Goal: Task Accomplishment & Management: Use online tool/utility

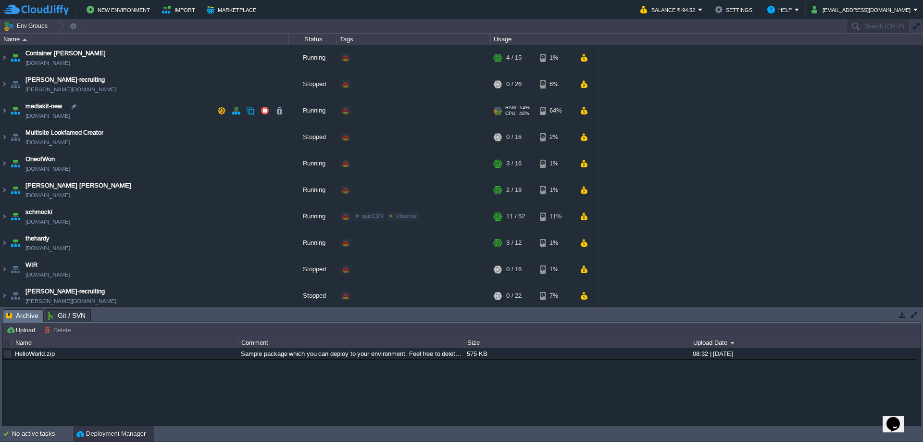
click at [163, 105] on td "mediakit-new [DOMAIN_NAME]" at bounding box center [144, 111] width 288 height 26
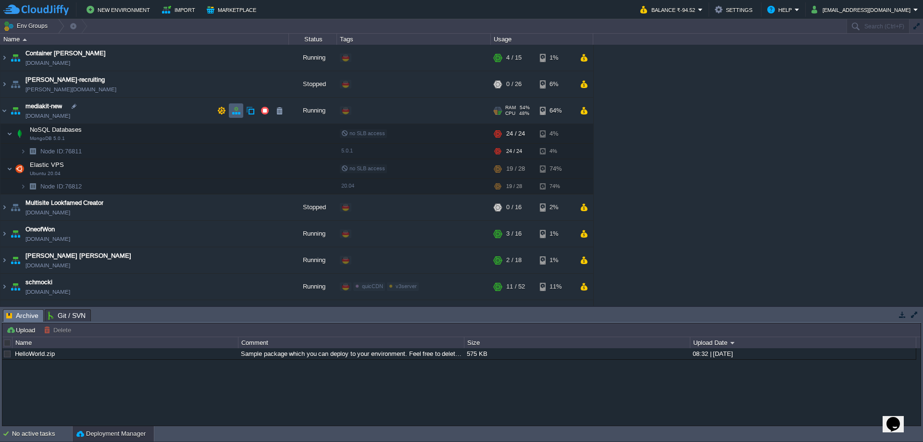
click at [238, 111] on button "button" at bounding box center [236, 110] width 9 height 9
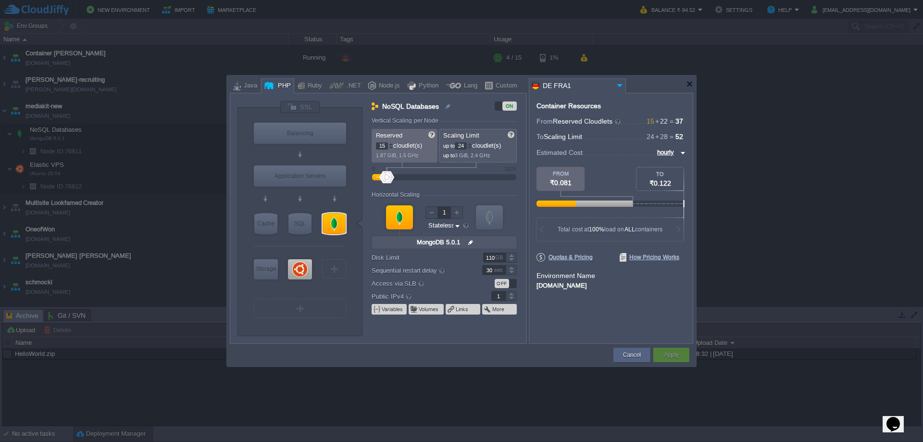
type input "MongoDB 5.0.1"
click at [472, 145] on div at bounding box center [469, 143] width 5 height 3
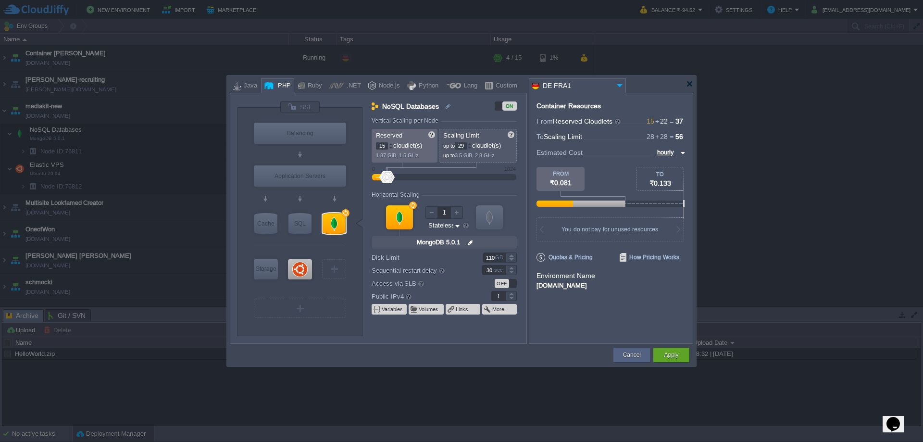
click at [472, 145] on div at bounding box center [469, 143] width 5 height 3
type input "30"
click at [472, 145] on div at bounding box center [469, 143] width 5 height 3
click at [390, 144] on div at bounding box center [390, 143] width 5 height 3
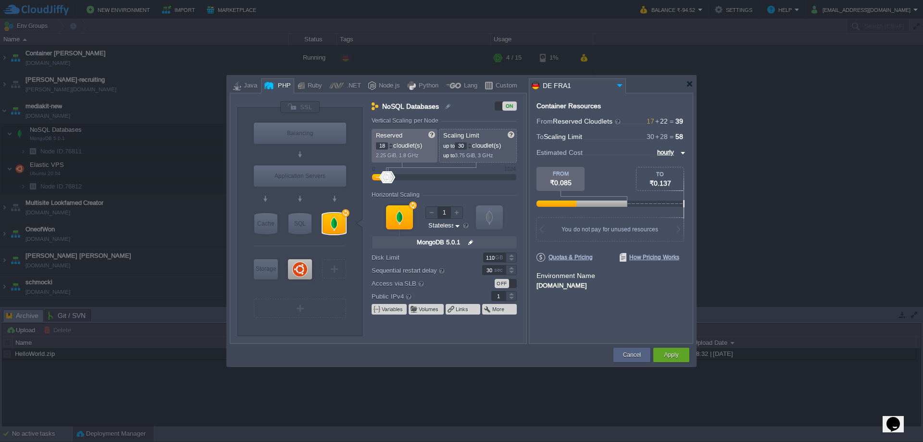
click at [390, 144] on div at bounding box center [390, 143] width 5 height 3
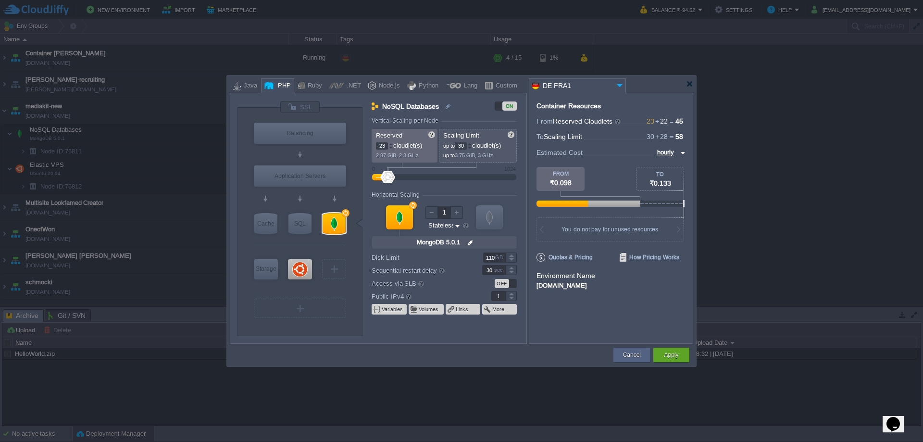
click at [390, 144] on div at bounding box center [390, 143] width 5 height 3
type input "24"
click at [390, 144] on div at bounding box center [390, 143] width 5 height 3
click at [472, 144] on div at bounding box center [469, 143] width 5 height 3
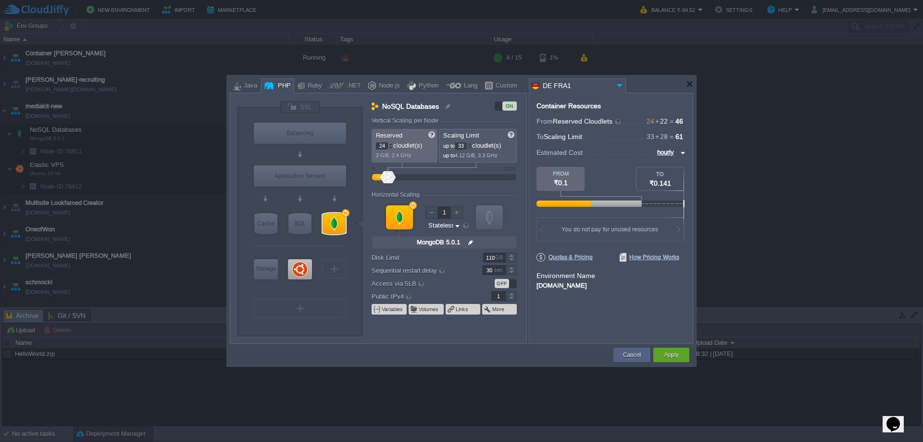
click at [472, 144] on div at bounding box center [469, 143] width 5 height 3
type input "34"
click at [472, 144] on div at bounding box center [469, 143] width 5 height 3
click at [390, 144] on div at bounding box center [390, 143] width 5 height 3
type input "26"
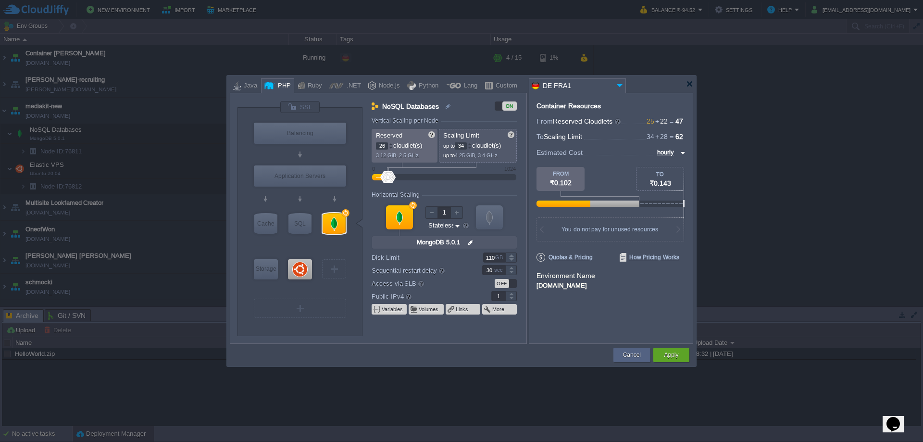
click at [390, 144] on div at bounding box center [390, 143] width 5 height 3
type input "Ubuntu 20.04"
click at [301, 269] on div at bounding box center [300, 269] width 24 height 20
type input "Elastic VPS"
type input "22"
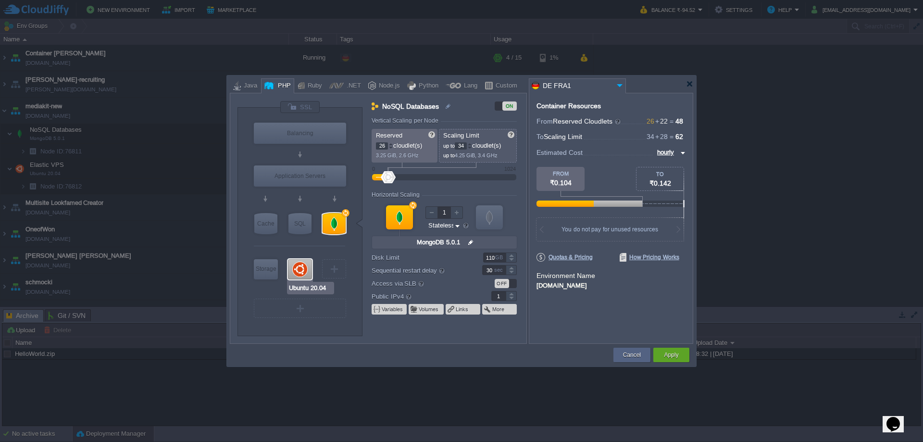
type input "28"
type input "Ubuntu 20.04"
type input "null"
type input "20.04"
type input "Stateful"
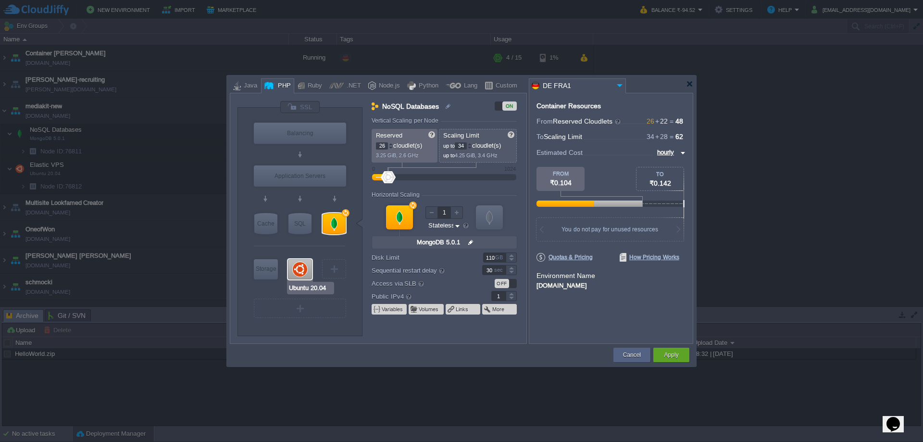
type input "600"
click at [390, 143] on div at bounding box center [390, 143] width 5 height 3
type input "24"
click at [390, 143] on div at bounding box center [390, 143] width 5 height 3
click at [471, 143] on div at bounding box center [469, 143] width 5 height 3
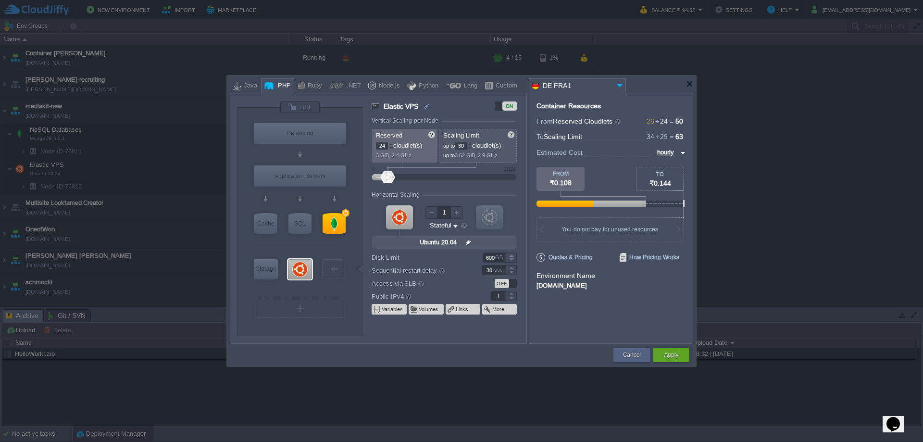
click at [471, 143] on div at bounding box center [469, 143] width 5 height 3
type input "32"
click at [471, 143] on div at bounding box center [469, 143] width 5 height 3
click at [673, 352] on button "Apply" at bounding box center [671, 355] width 14 height 10
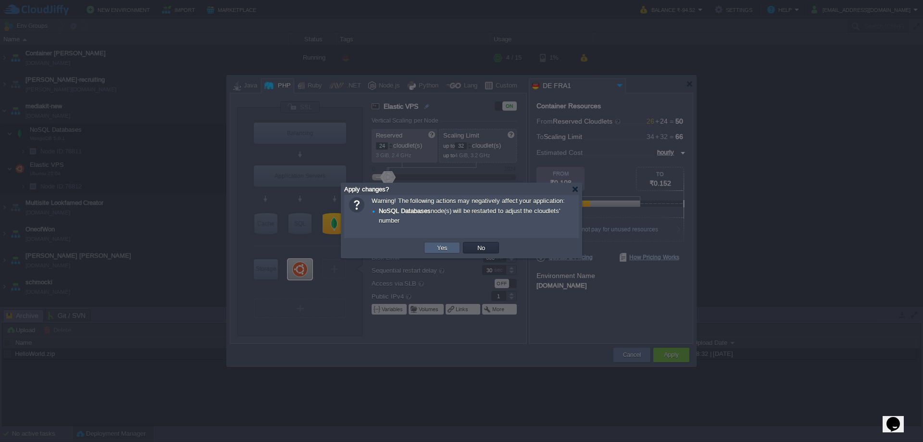
click at [440, 248] on button "Yes" at bounding box center [442, 247] width 16 height 9
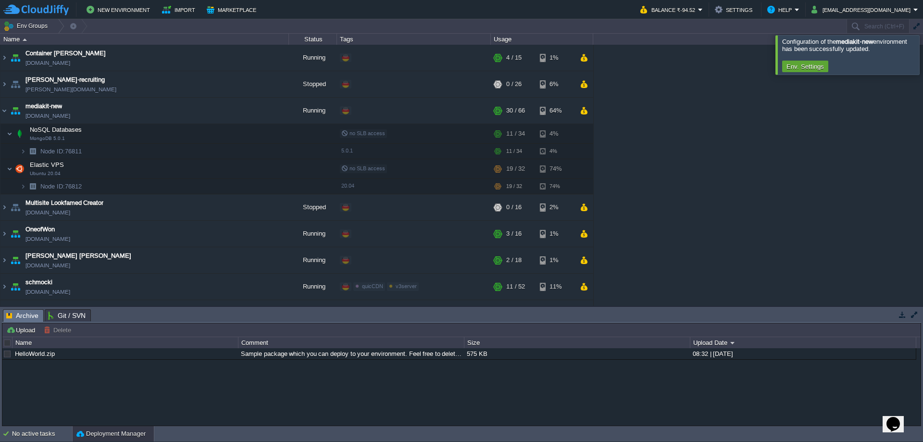
click at [922, 52] on div at bounding box center [934, 54] width 0 height 39
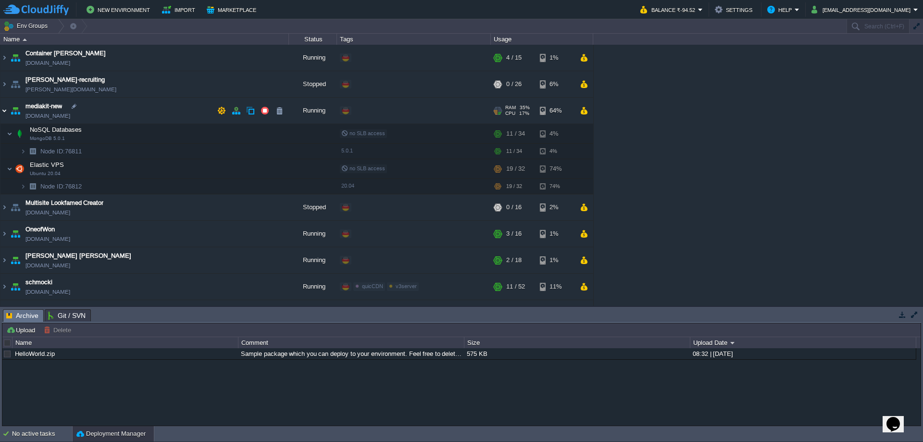
click at [6, 111] on img at bounding box center [4, 111] width 8 height 26
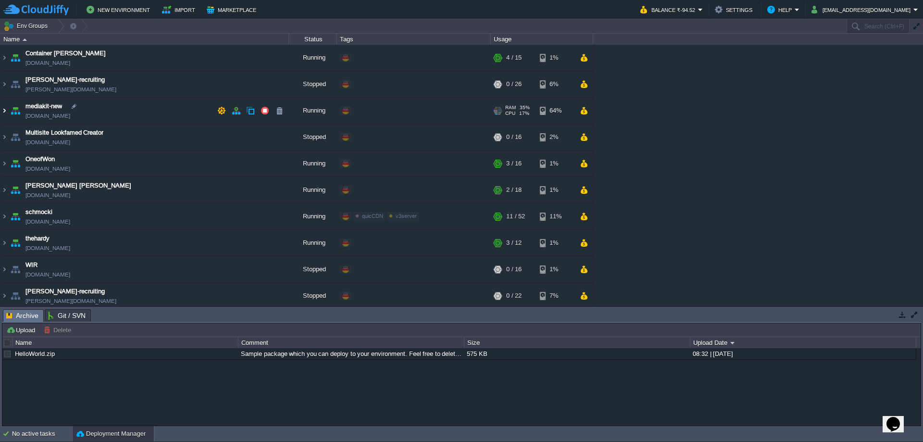
click at [6, 111] on img at bounding box center [4, 111] width 8 height 26
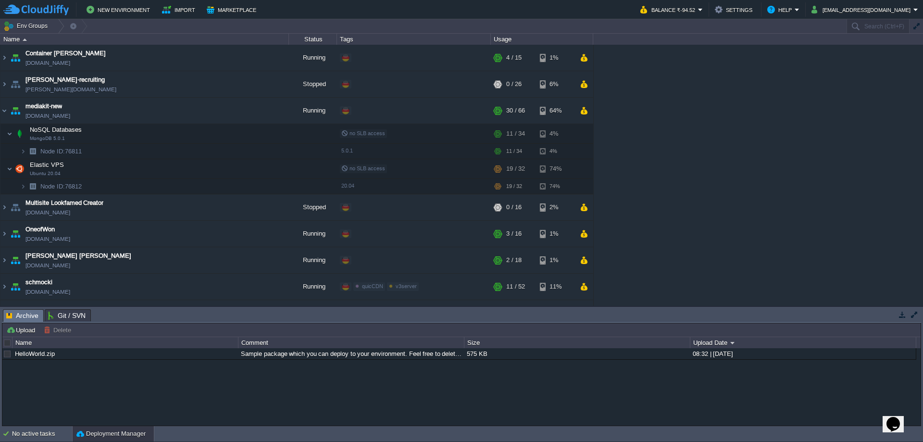
click at [714, 138] on div "Container [PERSON_NAME] [DOMAIN_NAME] Running + Add to Env Group RAM 22% CPU 1%…" at bounding box center [461, 175] width 923 height 261
click at [234, 109] on button "button" at bounding box center [236, 110] width 9 height 9
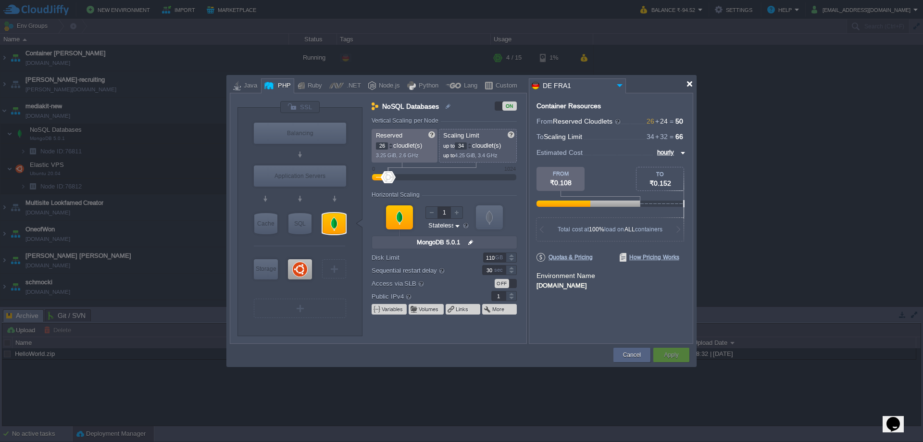
click at [691, 83] on div at bounding box center [689, 83] width 7 height 7
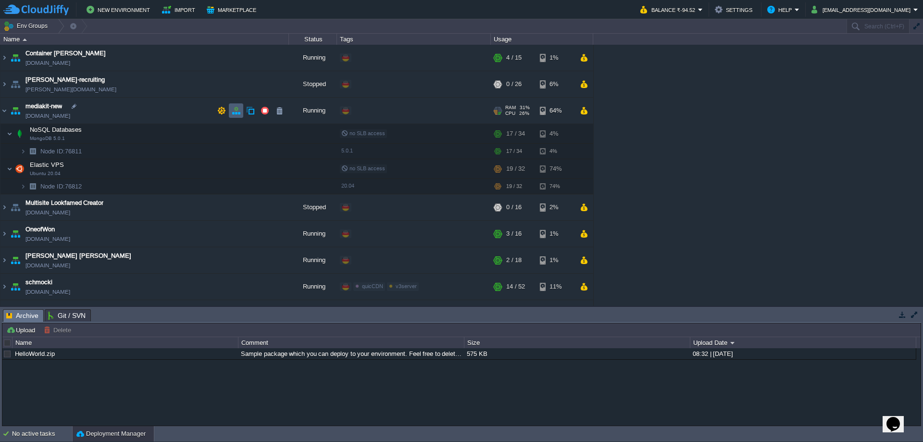
click at [235, 112] on button "button" at bounding box center [236, 110] width 9 height 9
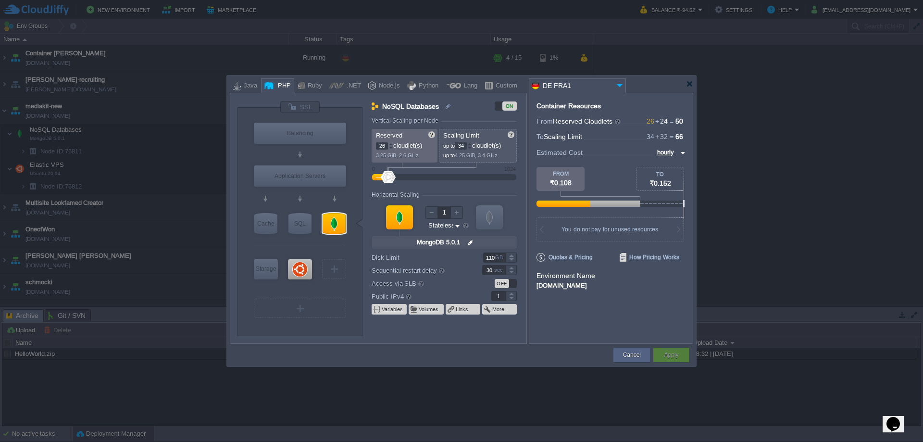
click at [816, 236] on div at bounding box center [461, 221] width 923 height 442
click at [692, 84] on div at bounding box center [689, 83] width 7 height 7
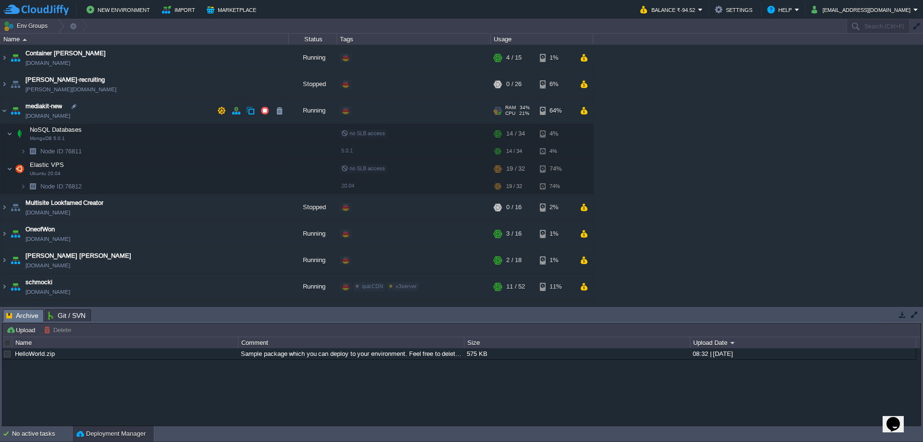
click at [179, 115] on td "mediakit-new [DOMAIN_NAME]" at bounding box center [144, 111] width 288 height 26
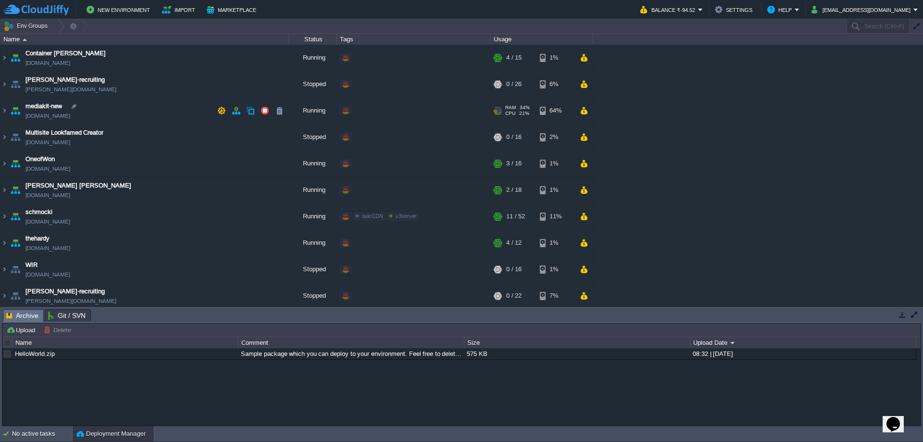
click at [179, 115] on td "mediakit-new [DOMAIN_NAME]" at bounding box center [144, 111] width 288 height 26
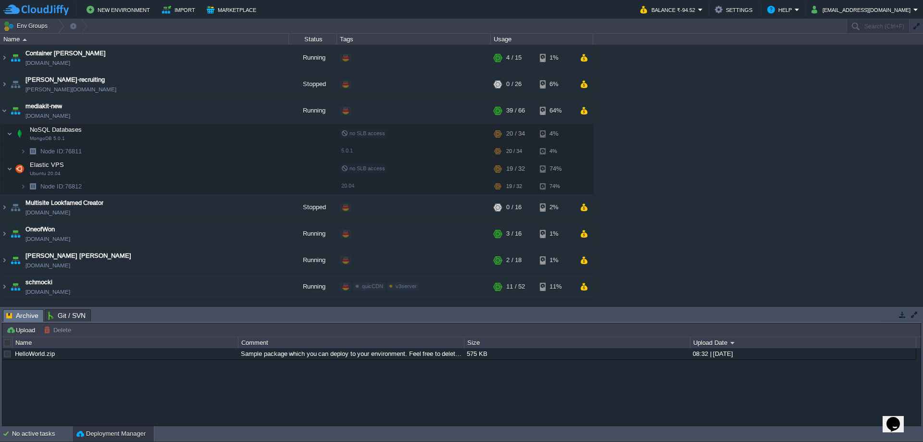
click at [710, 174] on div "Container [PERSON_NAME] [DOMAIN_NAME] Running + Add to Env Group RAM 25% CPU 12…" at bounding box center [461, 175] width 923 height 261
click at [192, 111] on td "mediakit-new [DOMAIN_NAME]" at bounding box center [144, 111] width 288 height 26
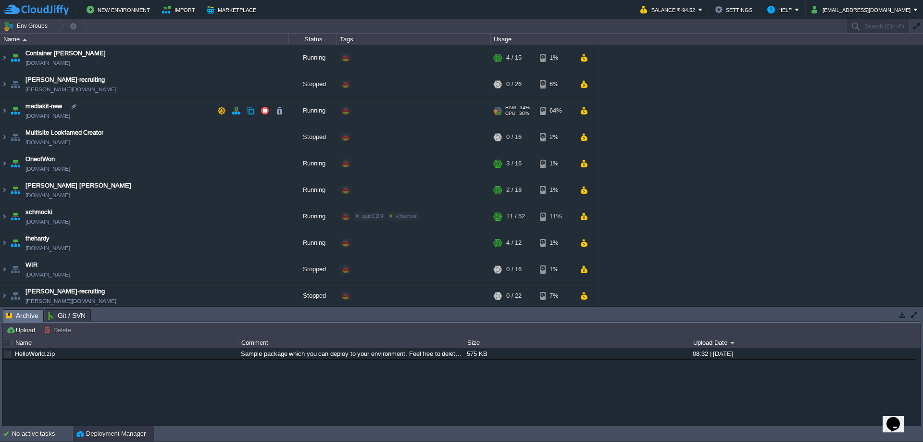
click at [192, 111] on td "mediakit-new [DOMAIN_NAME]" at bounding box center [144, 111] width 288 height 26
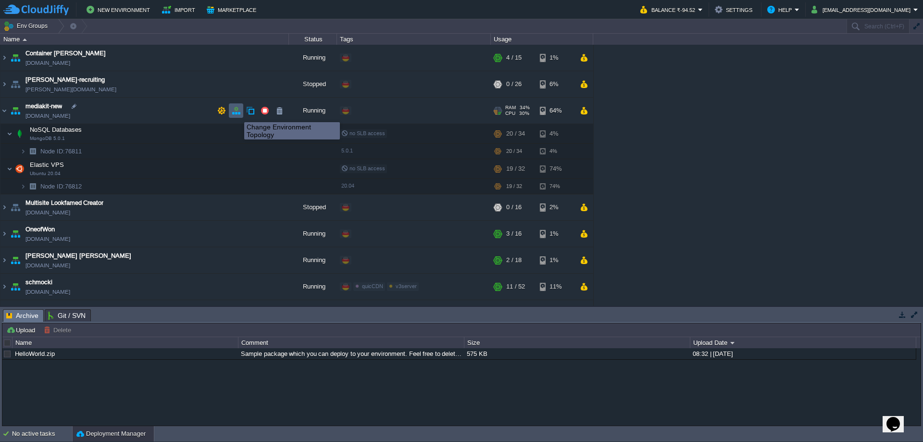
click at [236, 113] on button "button" at bounding box center [236, 110] width 9 height 9
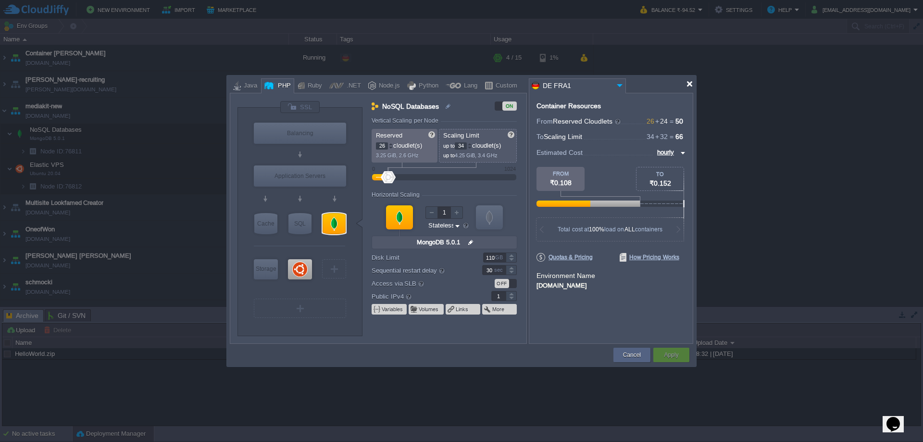
click at [689, 82] on div at bounding box center [689, 83] width 7 height 7
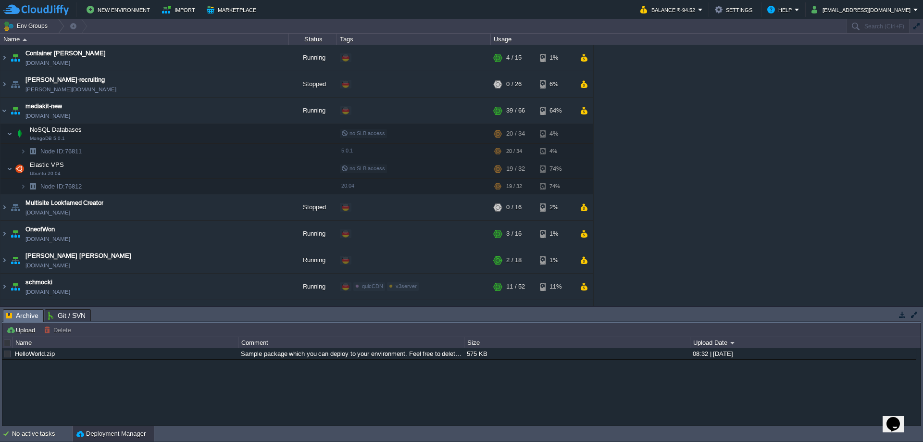
click at [676, 135] on div "Container [PERSON_NAME] [DOMAIN_NAME] Running + Add to Env Group RAM 25% CPU 12…" at bounding box center [461, 175] width 923 height 261
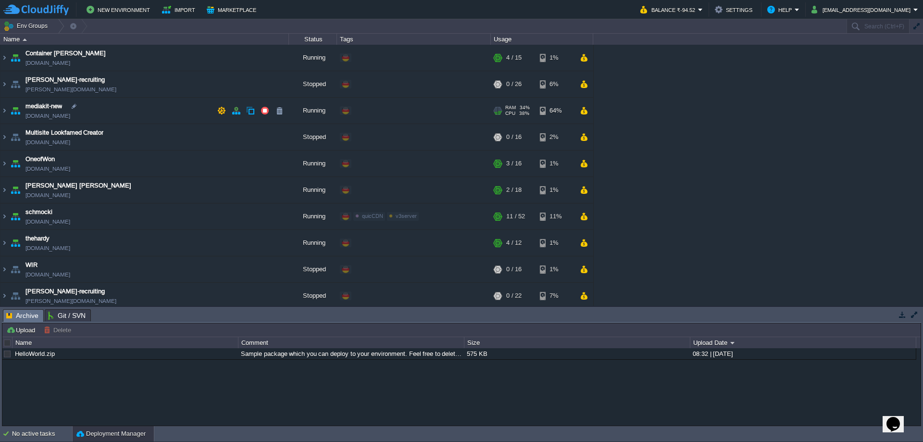
click at [182, 112] on td "mediakit-new [DOMAIN_NAME]" at bounding box center [144, 111] width 288 height 26
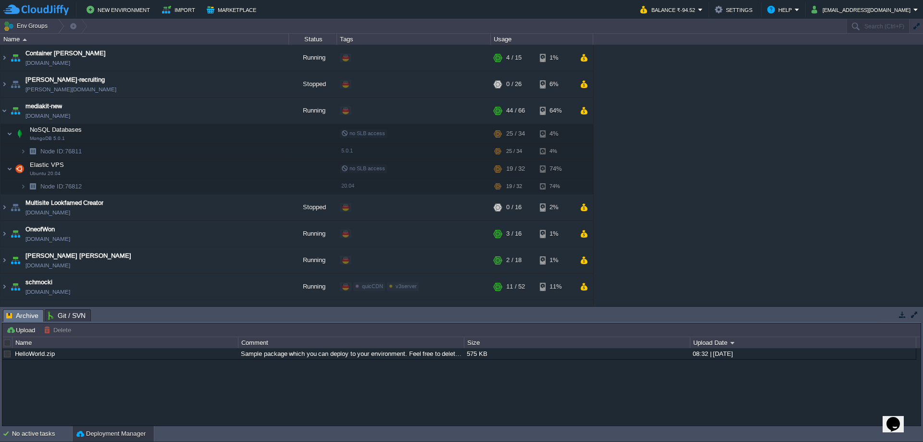
click at [751, 171] on div "Container Carsten container.de-fra1.cloudjiffy.net Running + Add to Env Group R…" at bounding box center [461, 175] width 923 height 261
click at [710, 166] on div "Container Carsten container.de-fra1.cloudjiffy.net Running + Add to Env Group R…" at bounding box center [461, 175] width 923 height 261
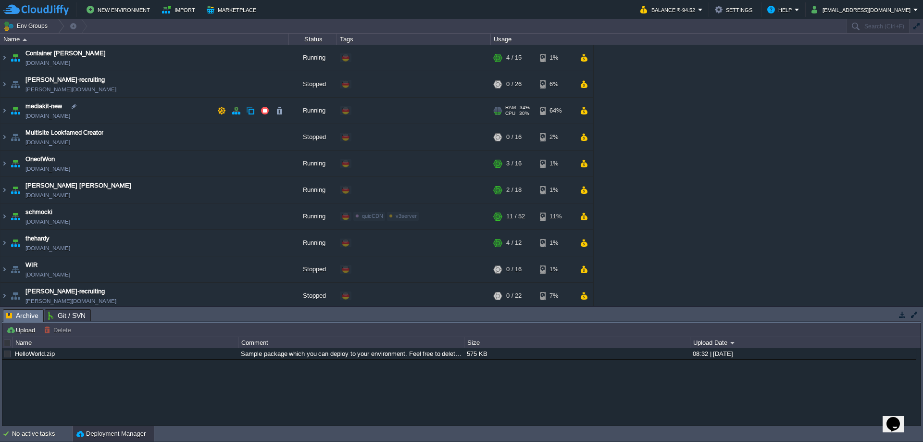
click at [146, 107] on td "mediakit-new [DOMAIN_NAME]" at bounding box center [144, 111] width 288 height 26
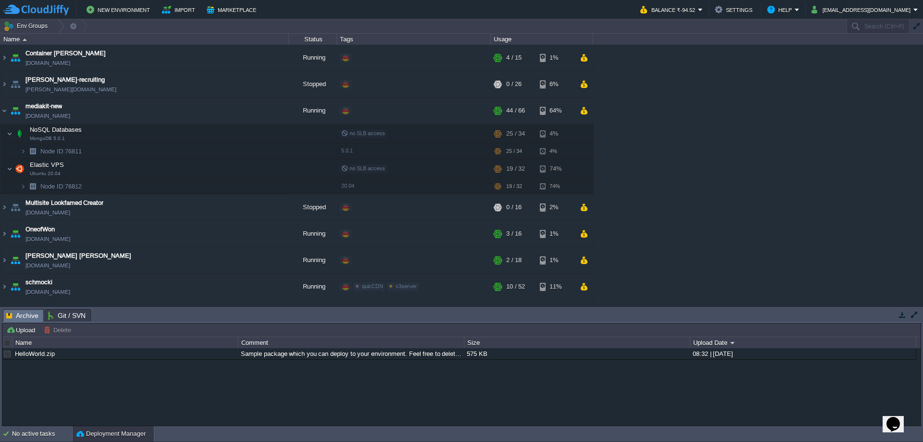
click at [707, 175] on div "Container Carsten container.de-fra1.cloudjiffy.net Running + Add to Env Group R…" at bounding box center [461, 175] width 923 height 261
drag, startPoint x: 688, startPoint y: 102, endPoint x: 595, endPoint y: 2, distance: 136.0
click at [595, 2] on body "New Environment Import Marketplace Bonus ₹0.00 Upgrade Account Balance ₹-94.52 …" at bounding box center [461, 221] width 923 height 442
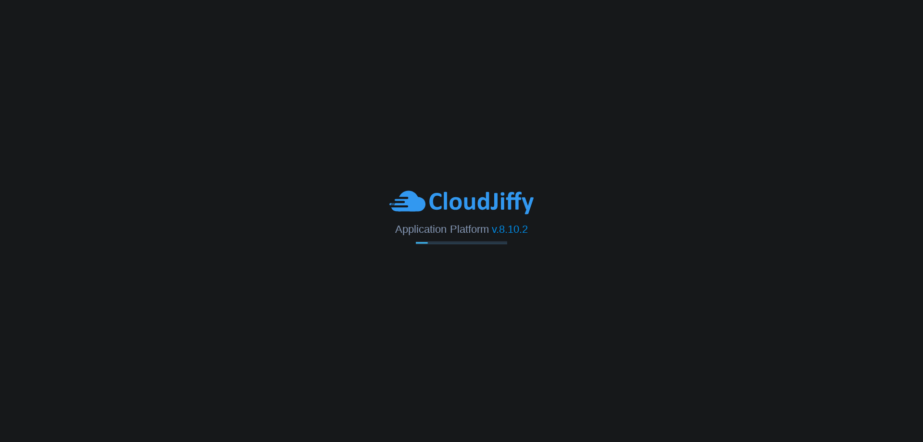
click at [806, 211] on div at bounding box center [461, 202] width 923 height 26
